Goal: Transaction & Acquisition: Purchase product/service

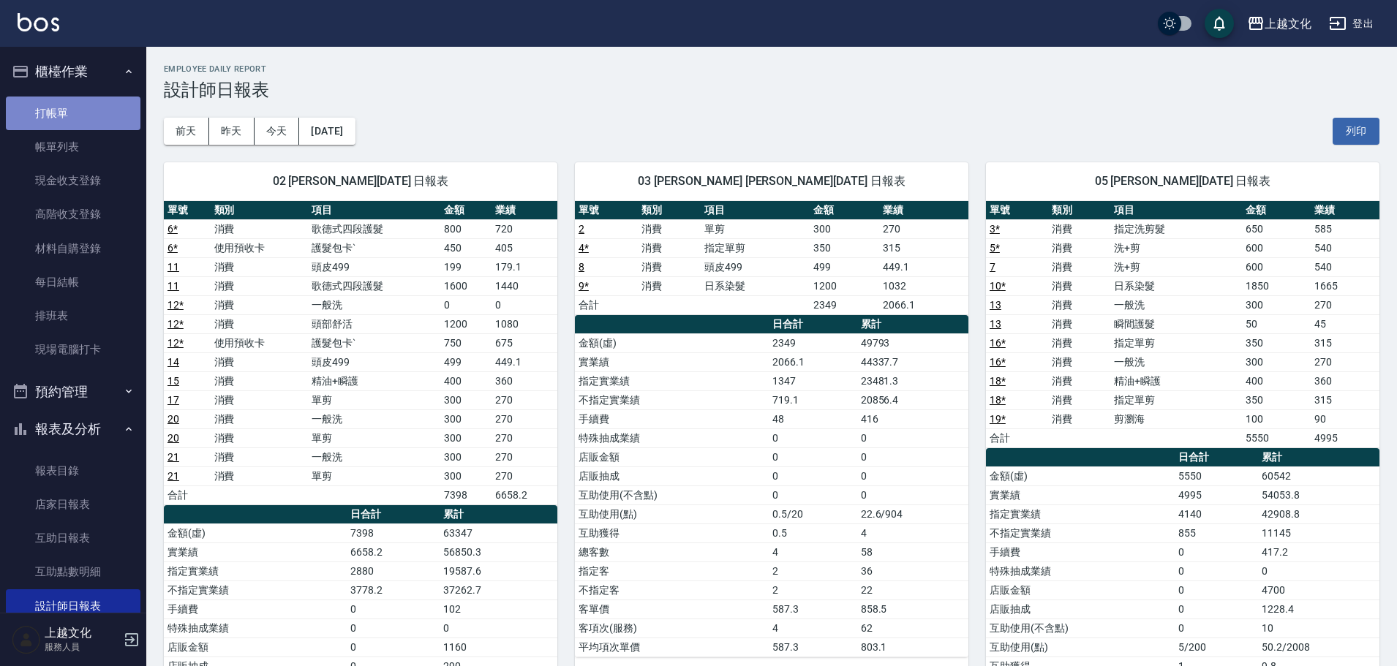
click at [99, 123] on link "打帳單" at bounding box center [73, 114] width 135 height 34
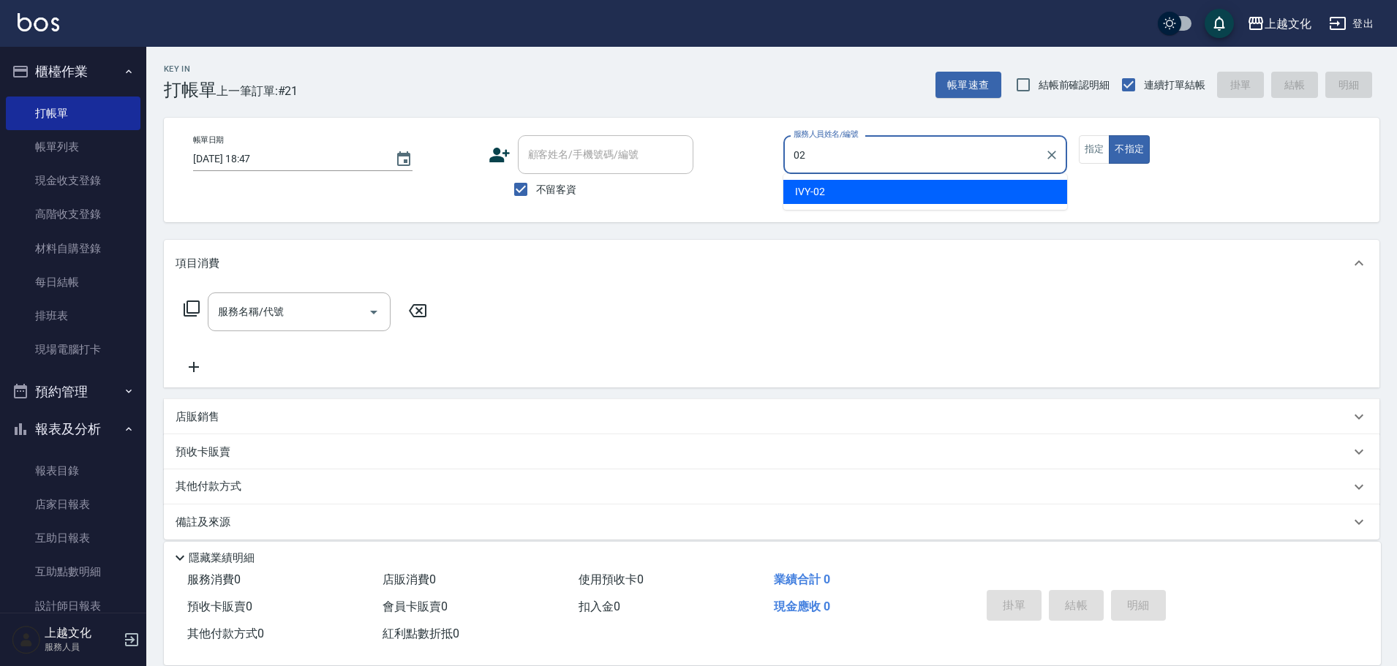
type input "IVY-02"
type button "false"
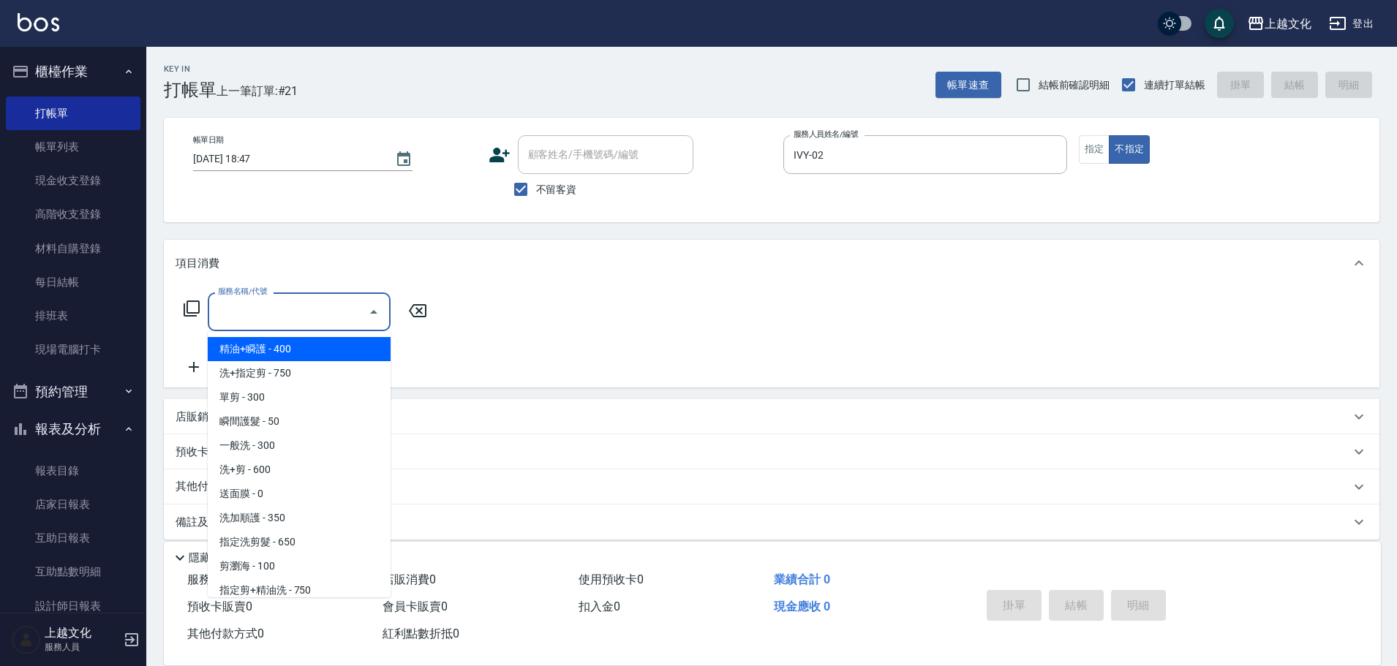
click at [239, 309] on input "服務名稱/代號" at bounding box center [288, 312] width 148 height 26
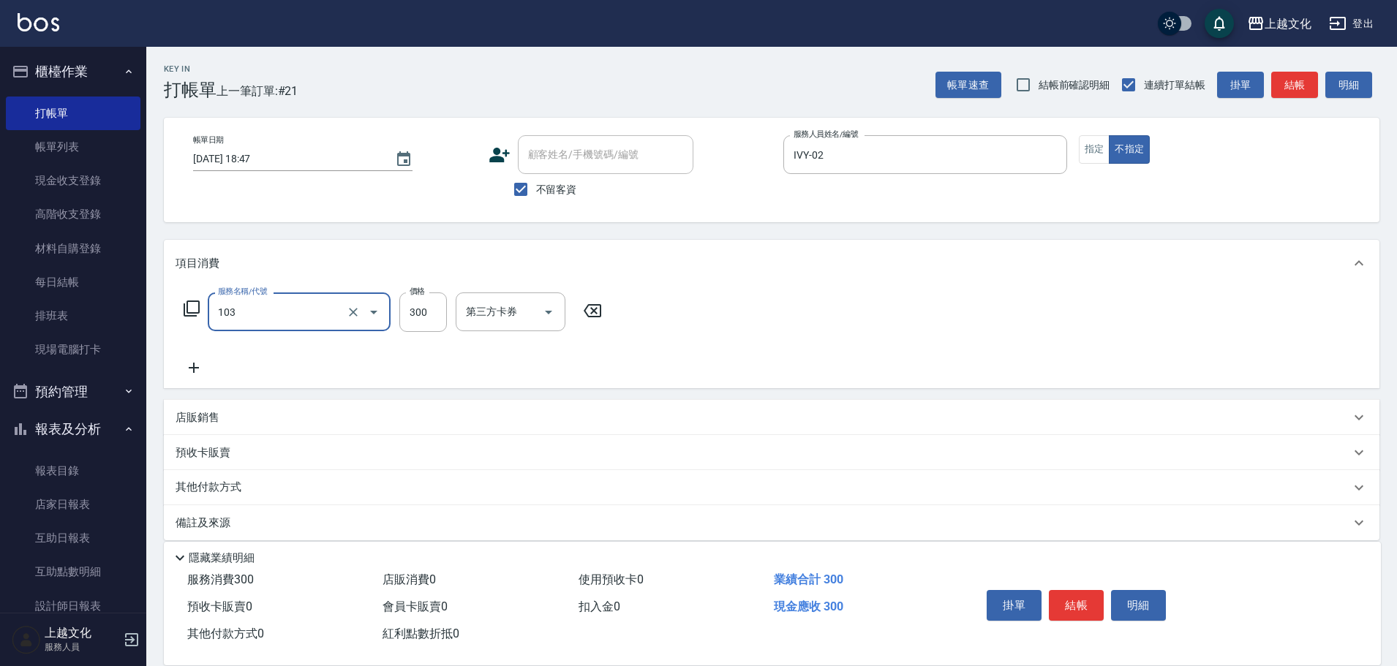
type input "單剪(103)"
click at [195, 309] on icon at bounding box center [192, 309] width 18 height 18
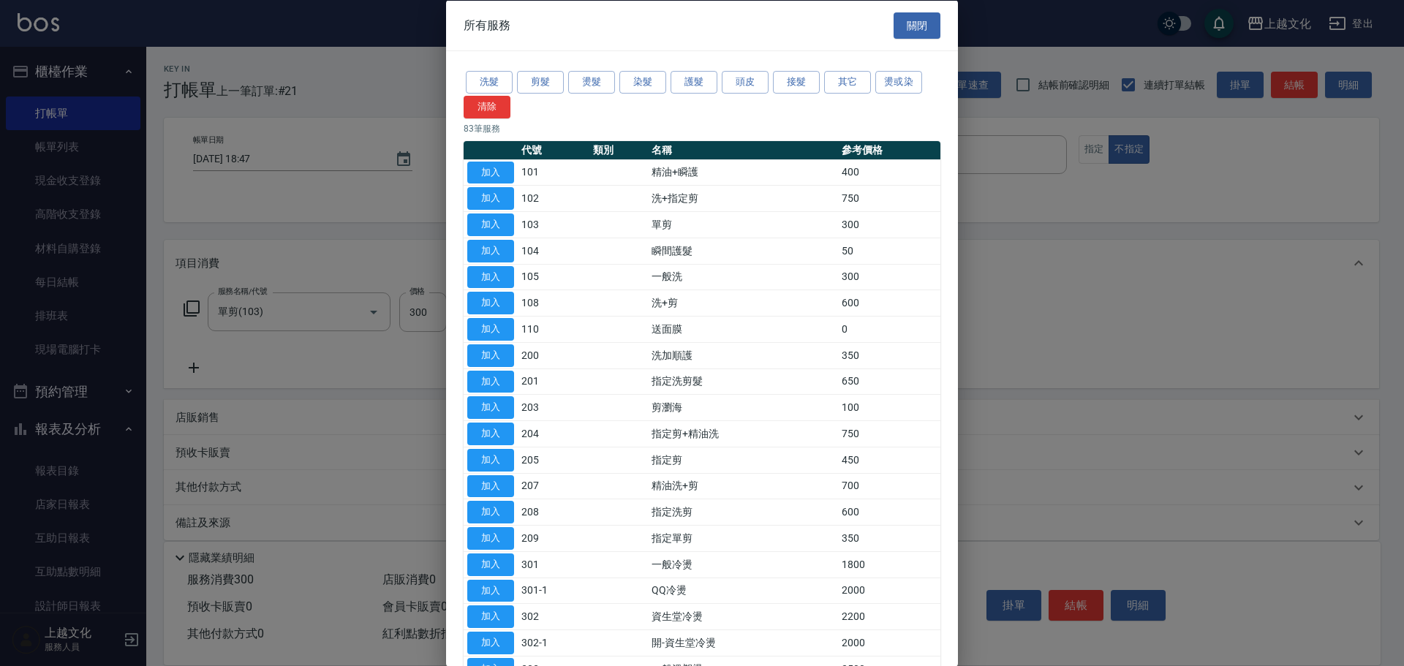
click at [306, 355] on div at bounding box center [702, 333] width 1404 height 666
drag, startPoint x: 915, startPoint y: 22, endPoint x: 905, endPoint y: 14, distance: 12.5
click at [907, 16] on button "關閉" at bounding box center [917, 25] width 47 height 27
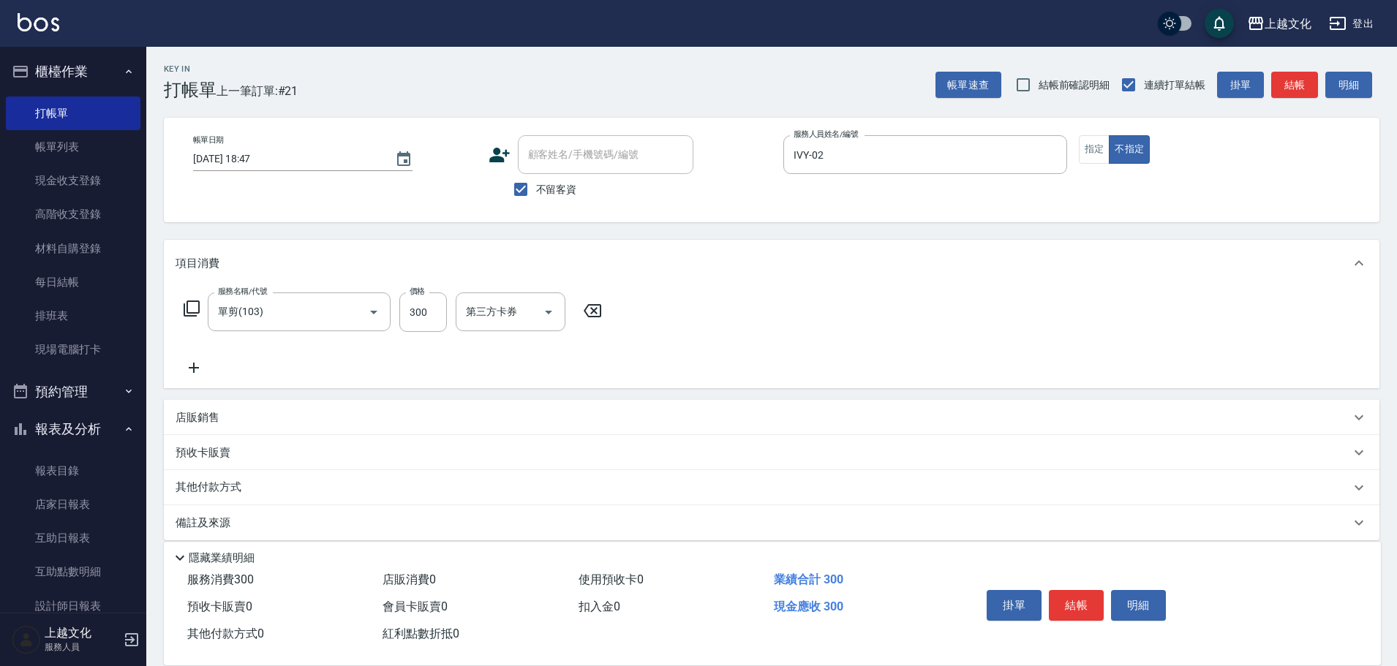
scroll to position [15, 0]
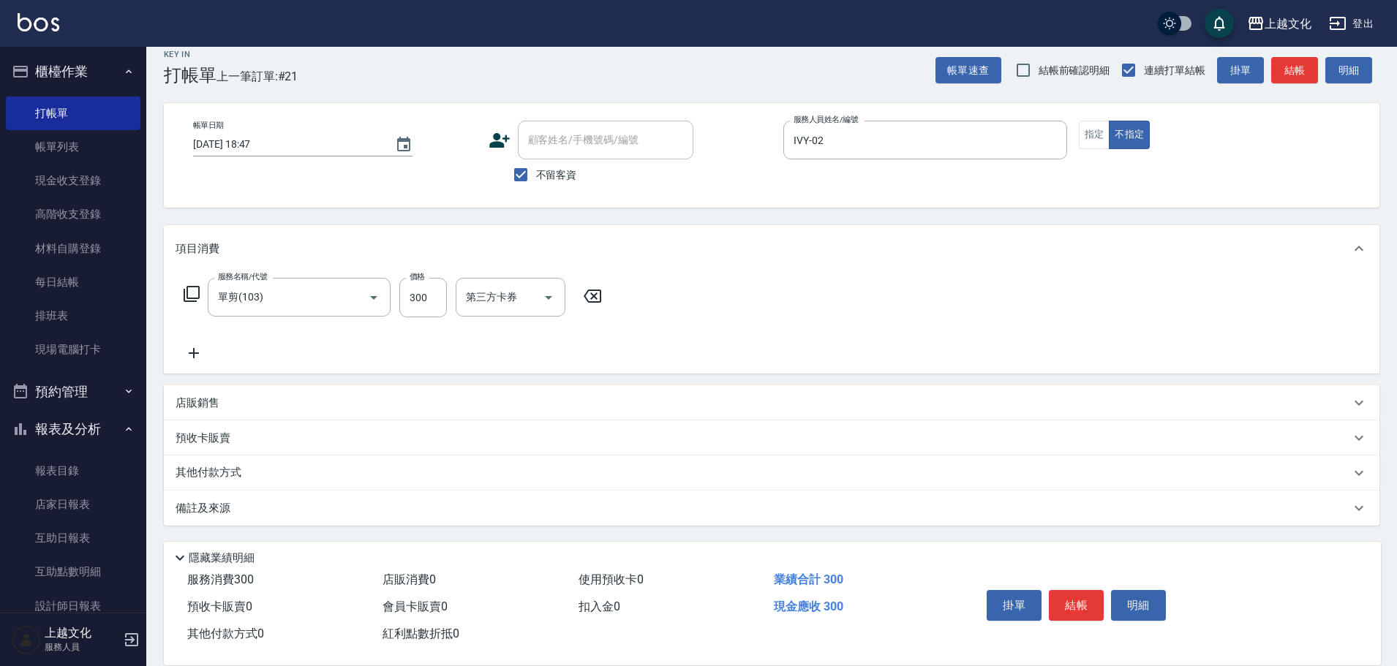
drag, startPoint x: 197, startPoint y: 351, endPoint x: 189, endPoint y: 350, distance: 8.1
click at [189, 350] on icon at bounding box center [193, 353] width 37 height 18
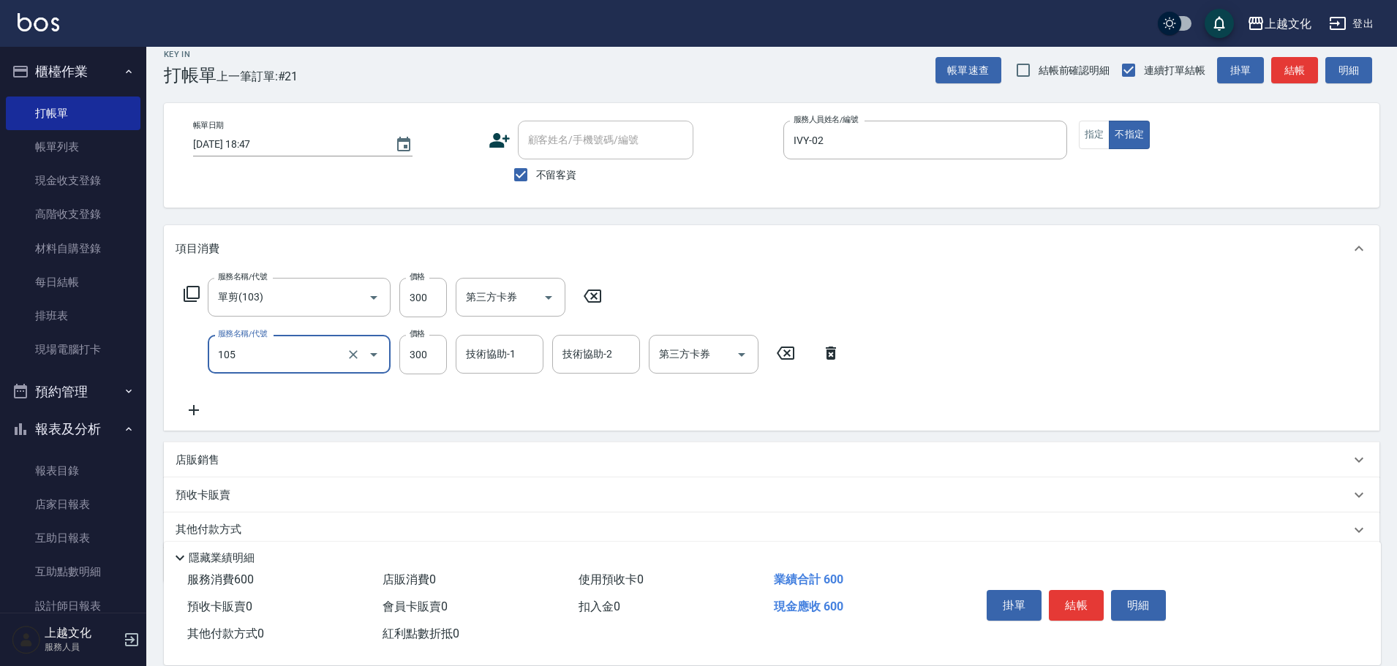
type input "一般洗(105)"
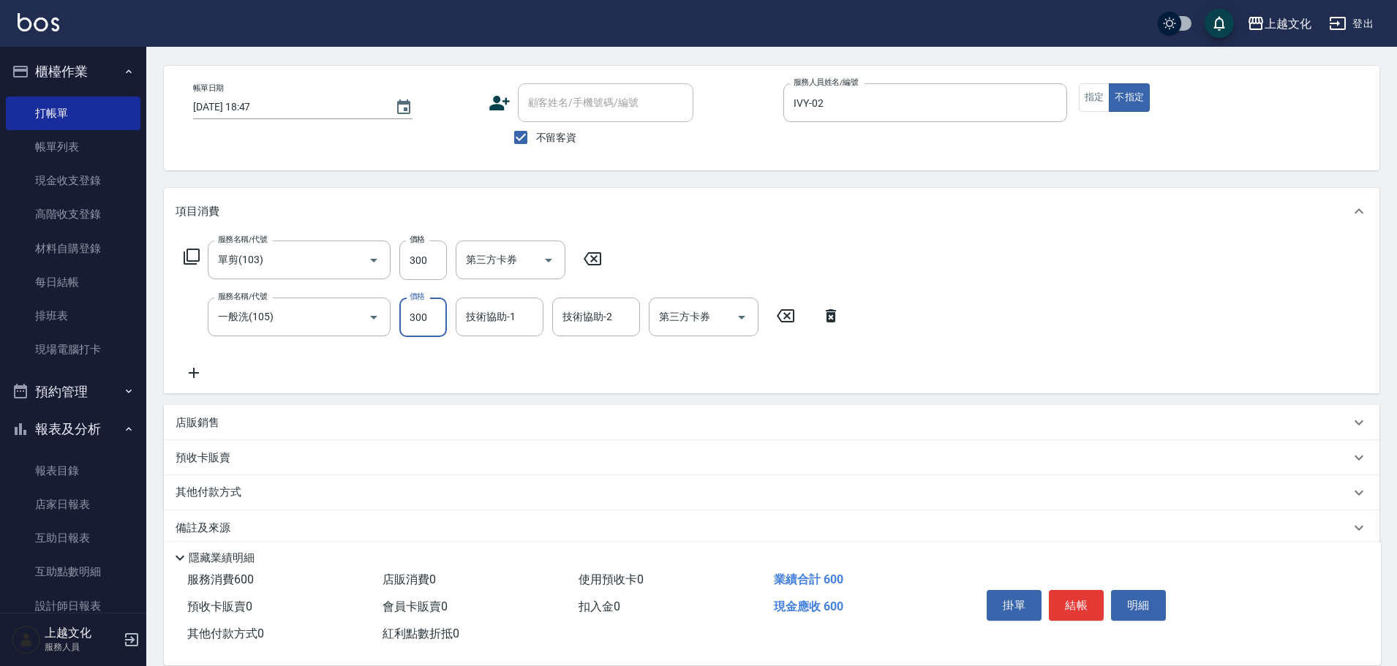
scroll to position [72, 0]
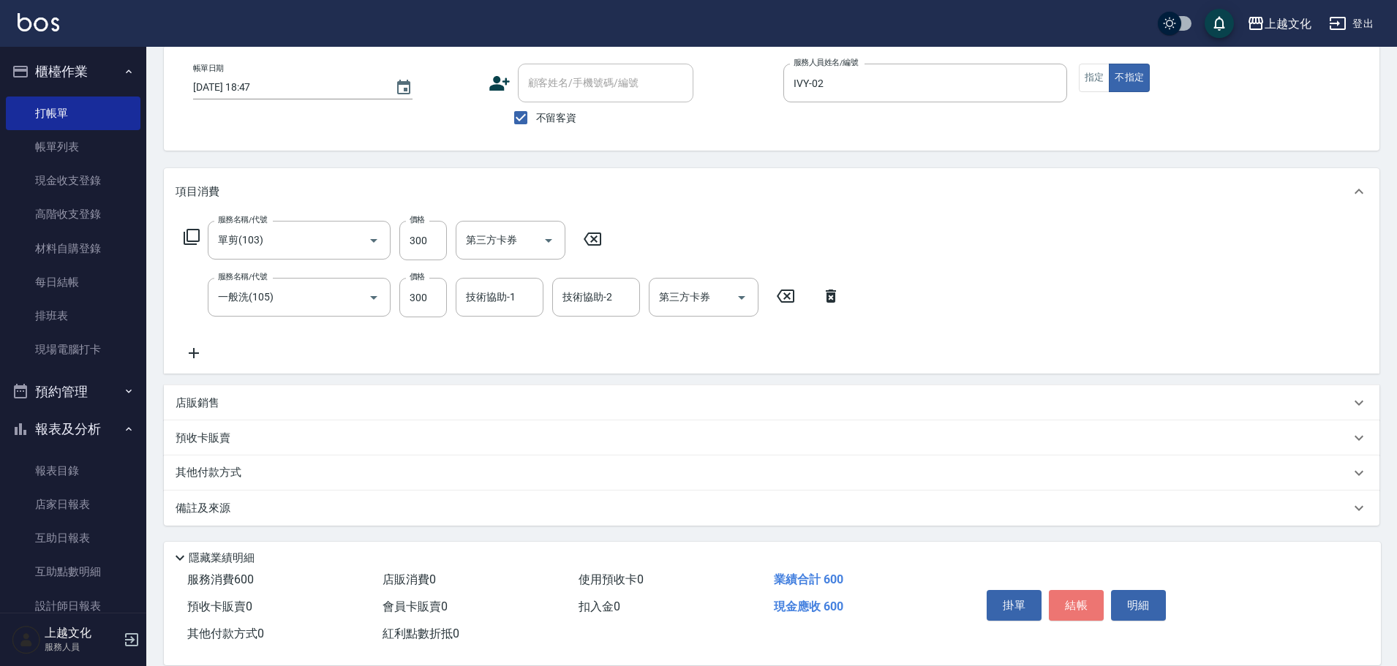
drag, startPoint x: 1088, startPoint y: 588, endPoint x: 1092, endPoint y: 581, distance: 8.2
click at [1089, 590] on button "結帳" at bounding box center [1076, 605] width 55 height 31
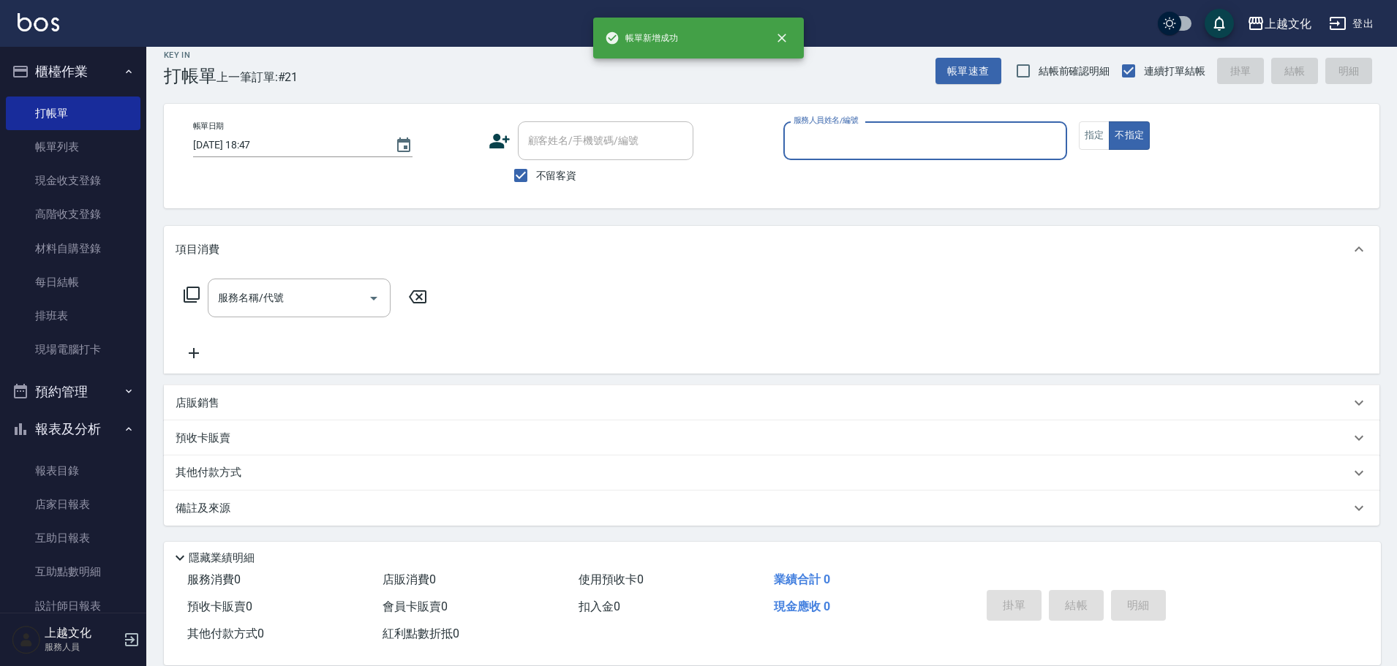
scroll to position [14, 0]
